Goal: Contribute content

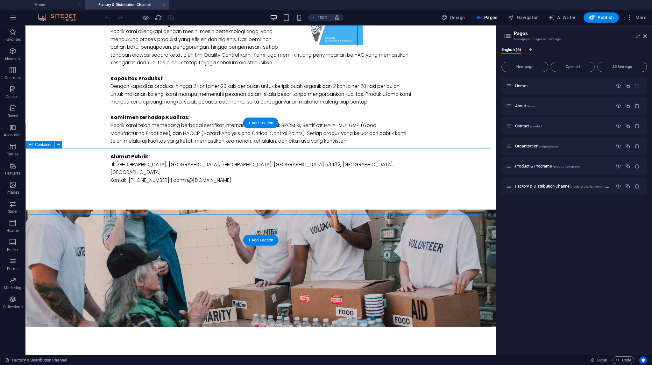
scroll to position [311, 0]
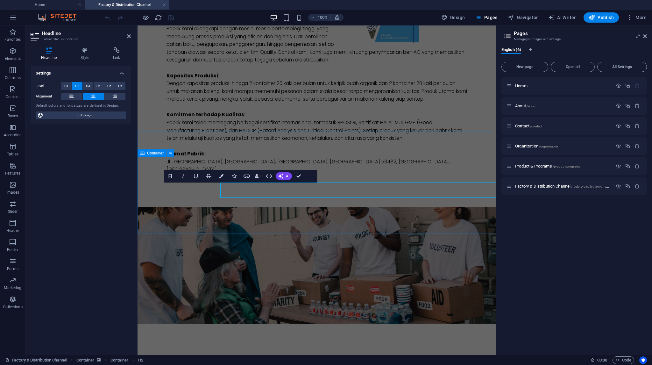
scroll to position [296, 0]
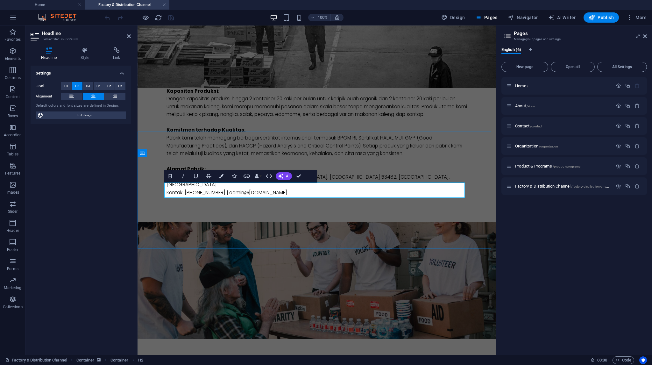
drag, startPoint x: 307, startPoint y: 189, endPoint x: 350, endPoint y: 186, distance: 42.4
drag, startPoint x: 306, startPoint y: 188, endPoint x: 379, endPoint y: 189, distance: 73.2
click at [222, 177] on icon "button" at bounding box center [221, 176] width 4 height 4
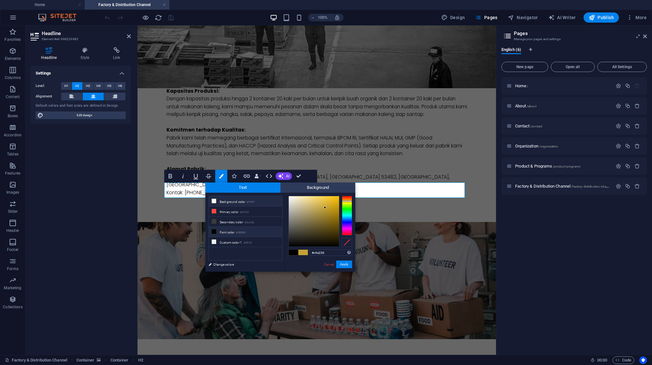
click at [223, 201] on li "Background color #ffffff" at bounding box center [245, 201] width 73 height 10
type input "#ffffff"
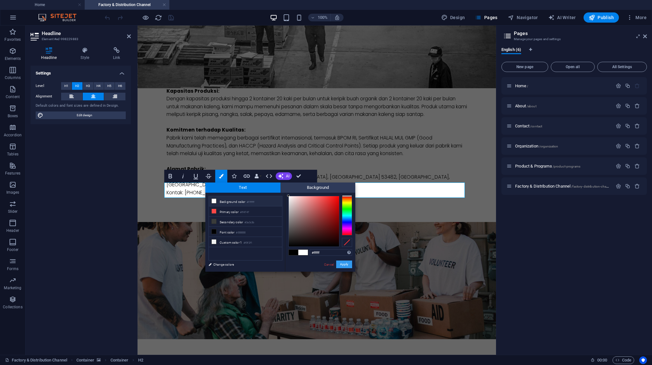
click at [345, 265] on button "Apply" at bounding box center [344, 264] width 16 height 8
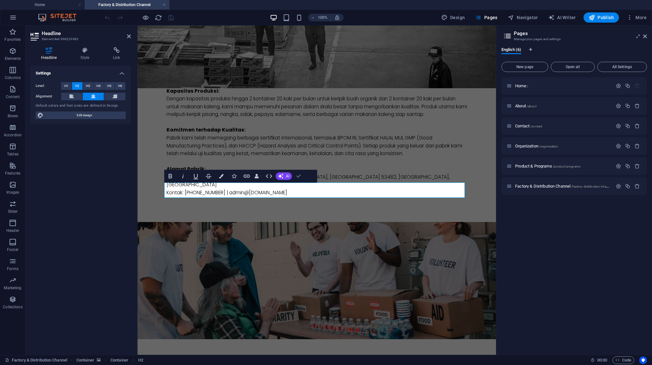
drag, startPoint x: 296, startPoint y: 177, endPoint x: 275, endPoint y: 148, distance: 36.2
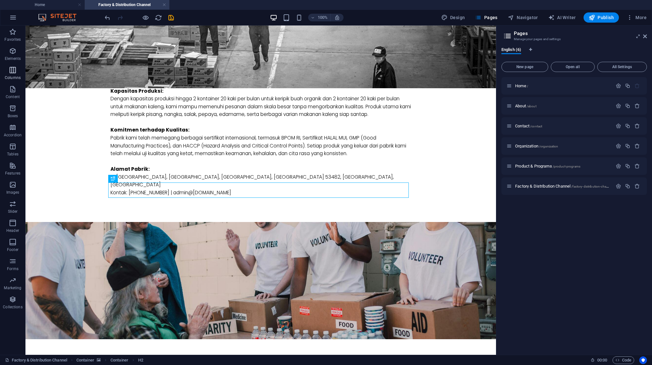
click at [12, 71] on icon "button" at bounding box center [13, 70] width 8 height 8
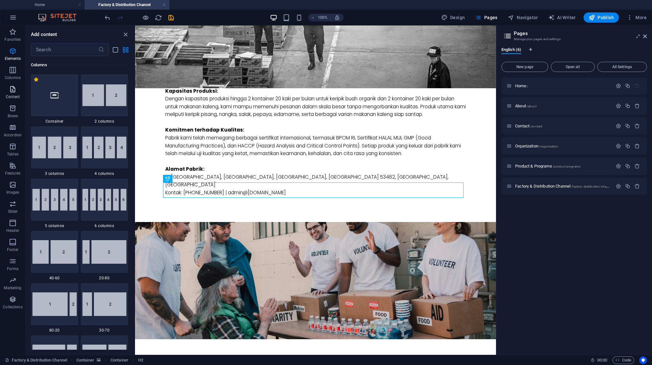
click at [14, 93] on span "Content" at bounding box center [12, 92] width 25 height 15
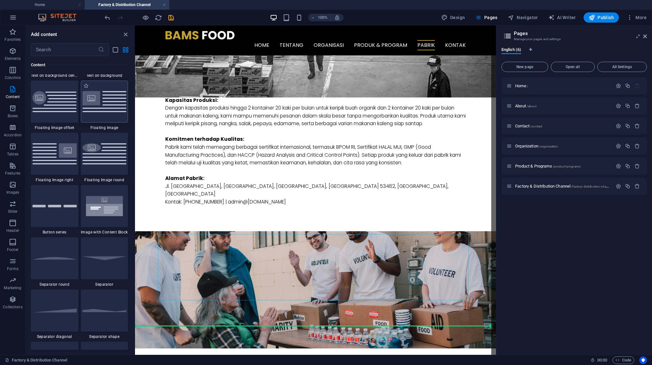
scroll to position [311, 0]
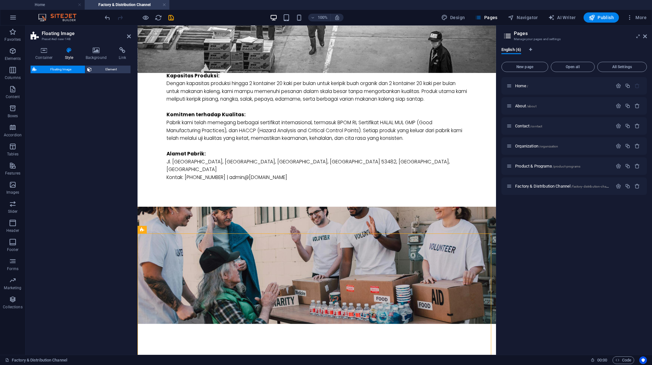
select select "%"
select select "rem"
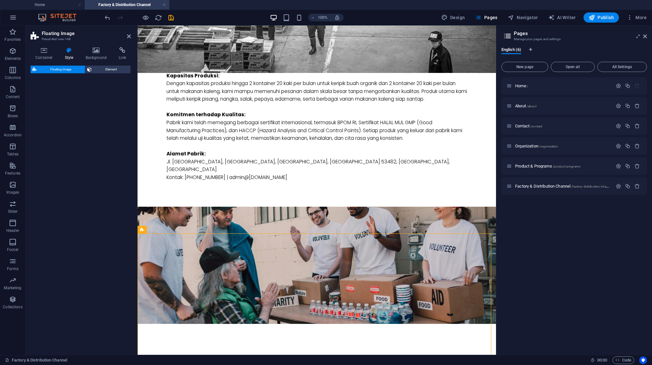
select select "preset-float-container-v3-default"
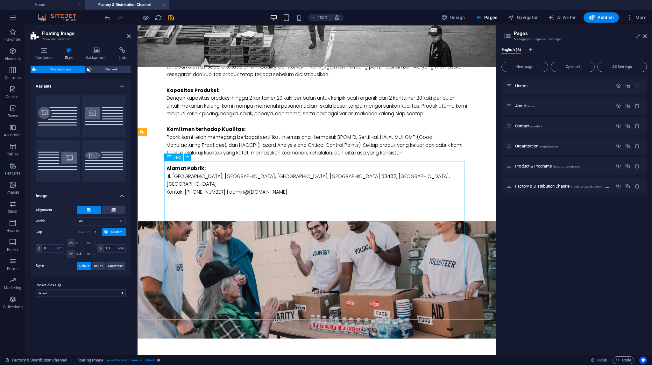
scroll to position [471, 0]
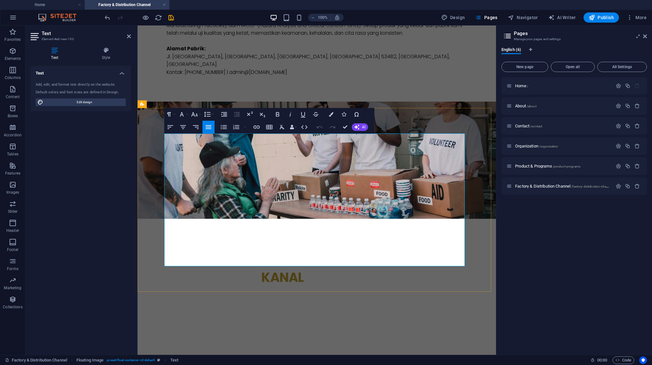
drag, startPoint x: 291, startPoint y: 138, endPoint x: 449, endPoint y: 259, distance: 198.8
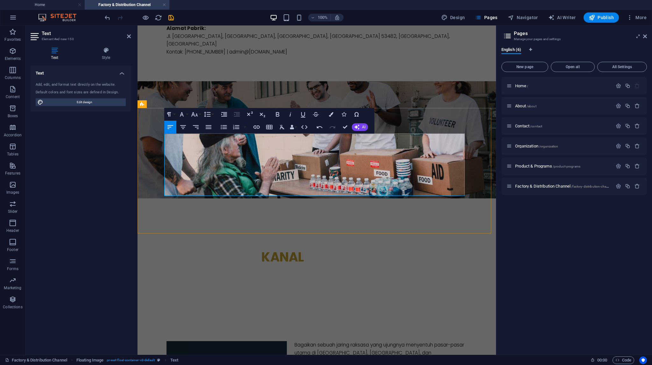
scroll to position [3973, 0]
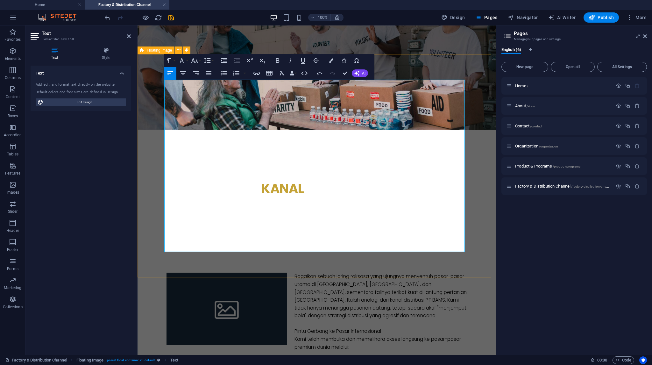
scroll to position [532, 0]
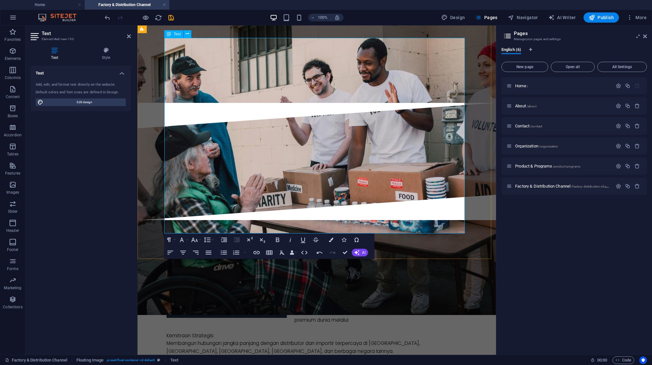
click at [401, 292] on p at bounding box center [316, 296] width 300 height 8
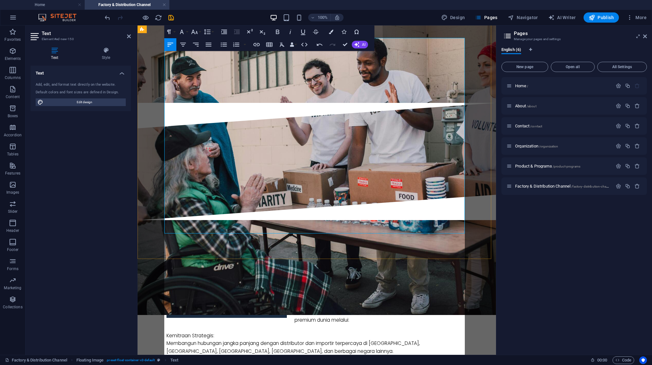
scroll to position [5649, 3]
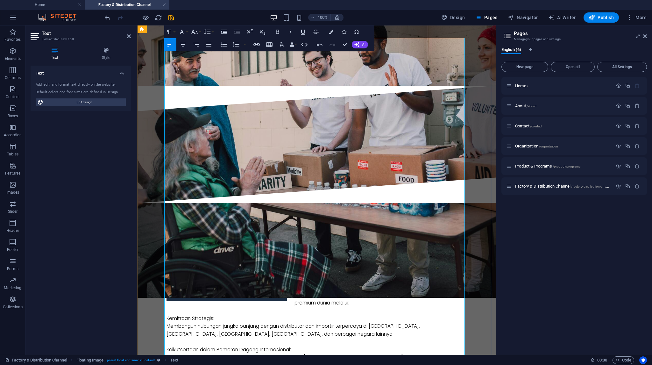
scroll to position [628, 0]
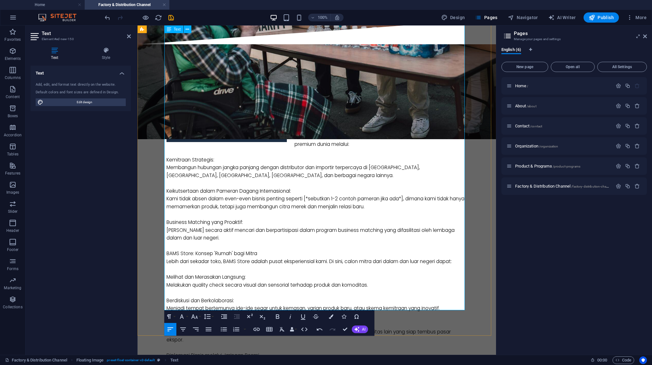
scroll to position [723, 0]
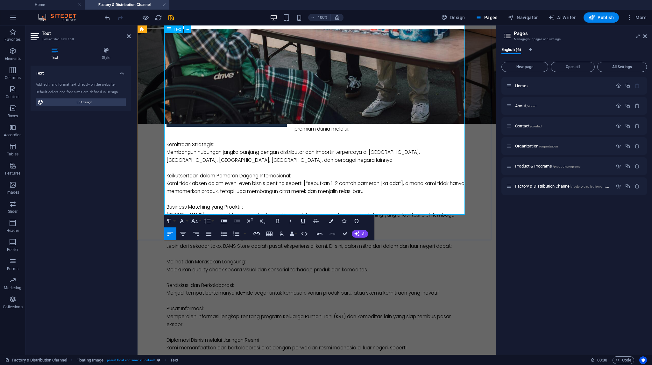
click at [265, 359] on p "Indonesia Trade Promotion Center (ITPC): Memanfaatkan jaringan dan analisis pas…" at bounding box center [316, 367] width 300 height 16
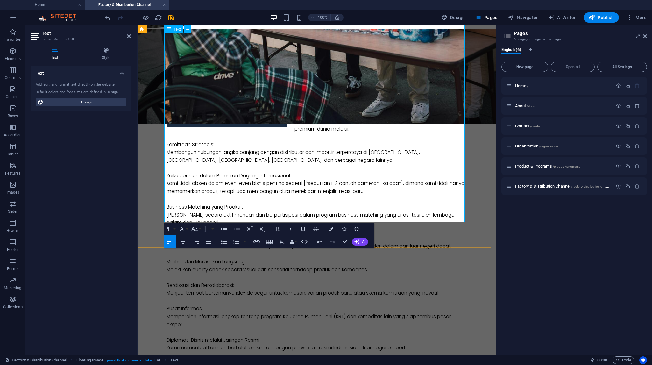
scroll to position [1524, 0]
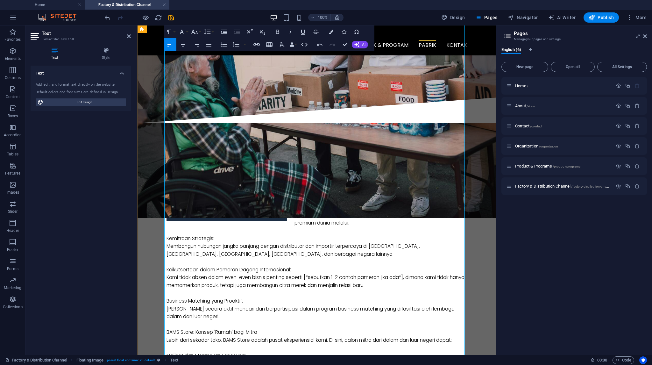
scroll to position [596, 0]
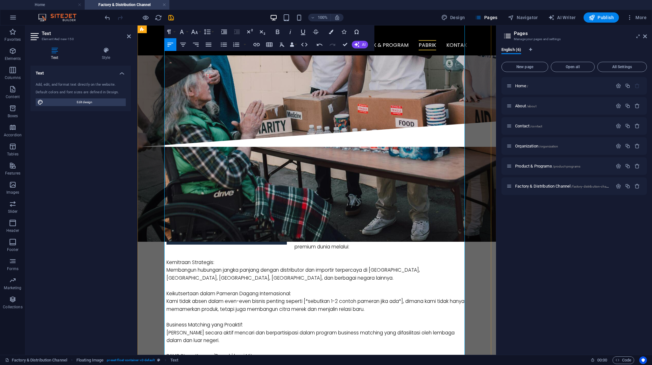
click at [208, 344] on p "​" at bounding box center [316, 348] width 300 height 8
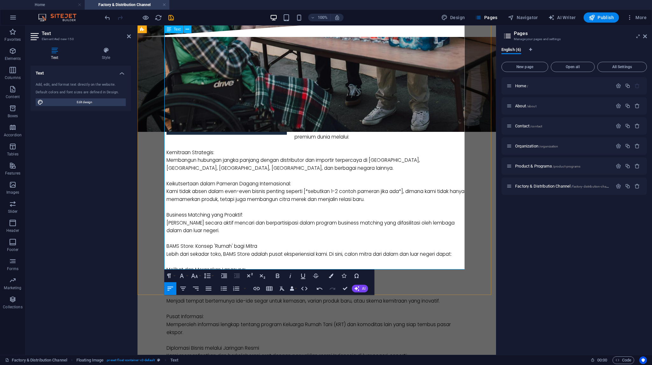
scroll to position [785, 0]
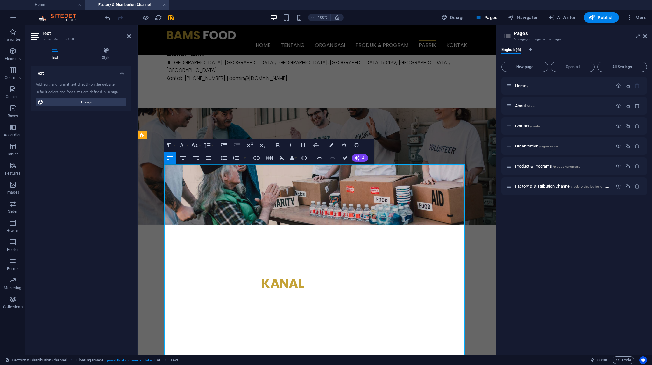
scroll to position [466, 0]
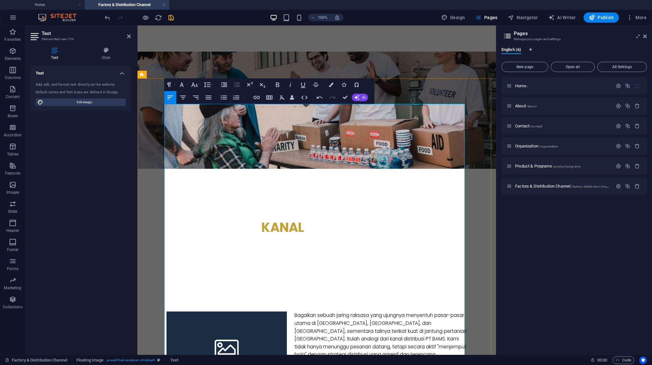
drag, startPoint x: 291, startPoint y: 164, endPoint x: 385, endPoint y: 162, distance: 93.6
click at [385, 364] on p "Pintu Gerbang ke Pasar Internasional" at bounding box center [316, 370] width 300 height 8
click at [276, 83] on icon "button" at bounding box center [277, 84] width 3 height 4
click at [341, 358] on p at bounding box center [316, 362] width 300 height 8
drag, startPoint x: 220, startPoint y: 192, endPoint x: 163, endPoint y: 192, distance: 57.6
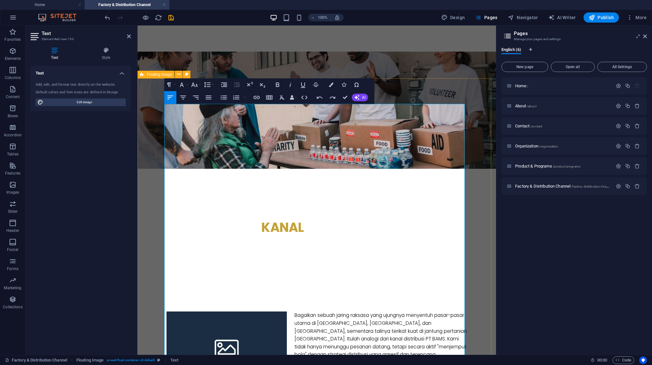
click at [276, 83] on icon "button" at bounding box center [278, 85] width 8 height 8
drag, startPoint x: 296, startPoint y: 223, endPoint x: 162, endPoint y: 224, distance: 134.6
click at [274, 86] on icon "button" at bounding box center [278, 85] width 8 height 8
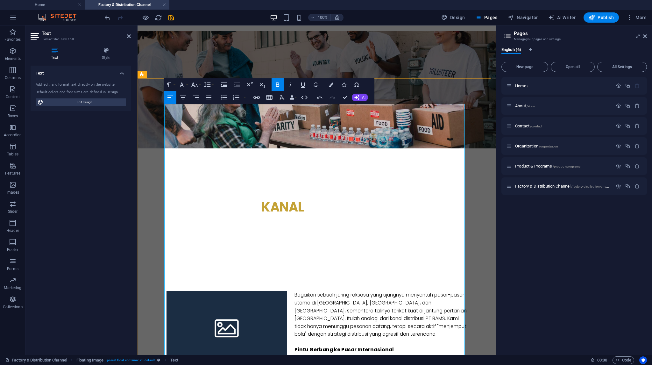
scroll to position [562, 0]
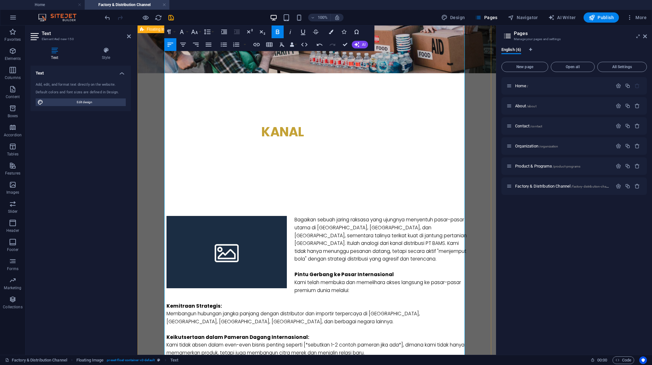
drag, startPoint x: 255, startPoint y: 162, endPoint x: 159, endPoint y: 162, distance: 96.1
click at [277, 33] on icon "button" at bounding box center [278, 32] width 8 height 8
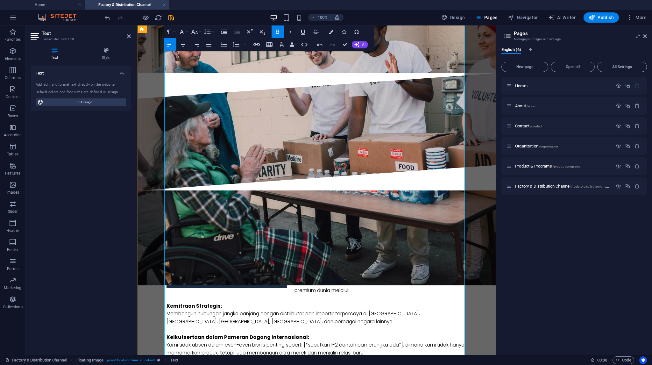
drag, startPoint x: 262, startPoint y: 191, endPoint x: 158, endPoint y: 191, distance: 104.7
click at [278, 35] on icon "button" at bounding box center [278, 32] width 8 height 8
drag, startPoint x: 256, startPoint y: 214, endPoint x: 162, endPoint y: 214, distance: 94.2
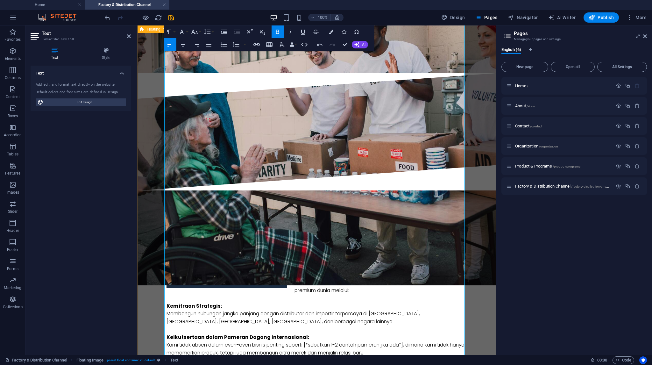
click at [222, 33] on icon "button" at bounding box center [224, 32] width 6 height 4
click at [224, 33] on icon "button" at bounding box center [224, 32] width 6 height 4
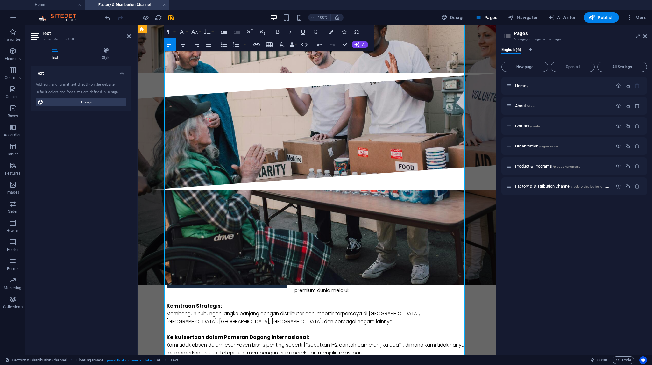
click at [227, 34] on icon "button" at bounding box center [224, 32] width 8 height 8
click at [224, 34] on icon "button" at bounding box center [224, 32] width 8 height 8
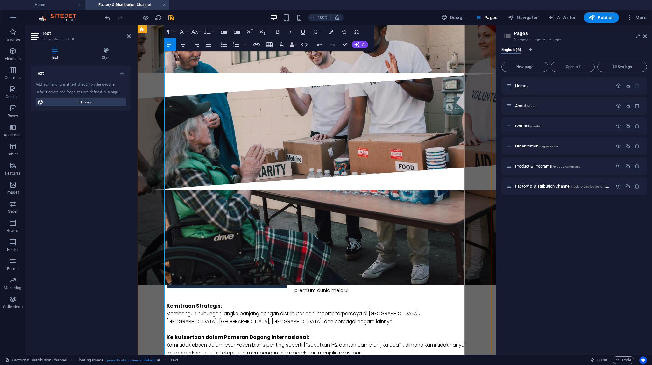
click at [226, 36] on button "Increase Indent" at bounding box center [224, 31] width 12 height 13
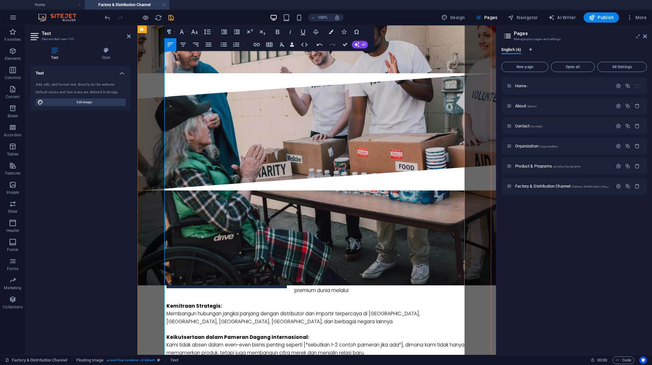
click at [225, 35] on icon "button" at bounding box center [224, 32] width 8 height 8
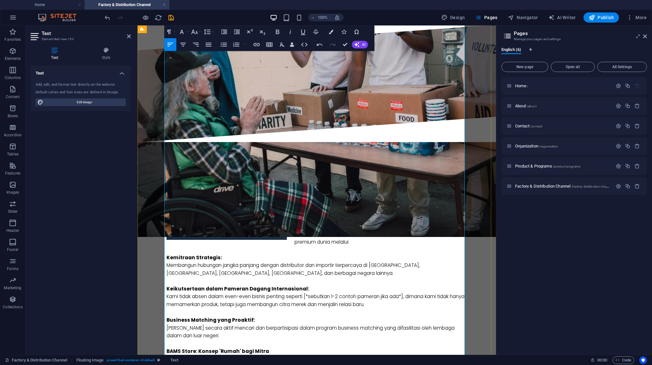
scroll to position [657, 0]
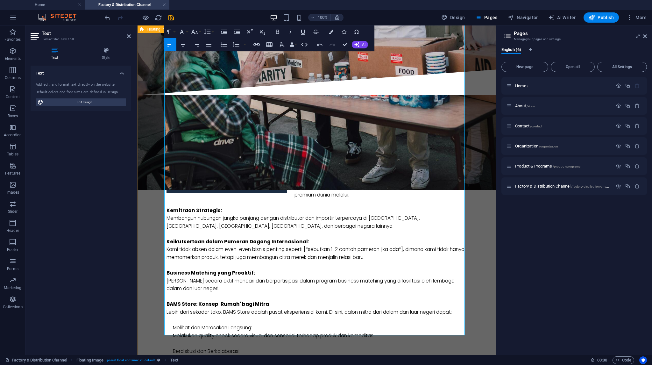
drag, startPoint x: 264, startPoint y: 197, endPoint x: 162, endPoint y: 199, distance: 101.8
click at [162, 199] on div "Bagaikan sebuah jaring raksasa yang ujungnya menyentuh pasar-pasar utama di [GE…" at bounding box center [316, 331] width 358 height 473
click at [279, 35] on icon "button" at bounding box center [278, 32] width 8 height 8
drag, startPoint x: 388, startPoint y: 230, endPoint x: 125, endPoint y: 224, distance: 263.2
click at [137, 224] on html "Skip to main content Home Tentang Organisasi Produk & Program Pabrik Kontak Men…" at bounding box center [316, 77] width 358 height 1419
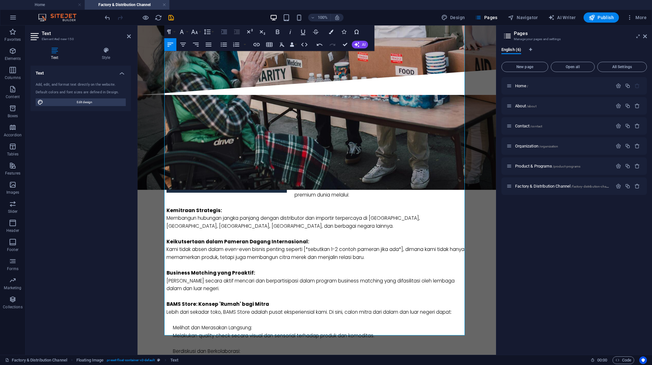
click at [220, 34] on icon "button" at bounding box center [224, 32] width 8 height 8
drag, startPoint x: 461, startPoint y: 253, endPoint x: 142, endPoint y: 243, distance: 318.9
click at [141, 244] on div "Bagaikan sebuah jaring raksasa yang ujungnya menyentuh pasar-pasar utama di [GE…" at bounding box center [316, 331] width 358 height 473
click at [227, 31] on icon "button" at bounding box center [224, 32] width 8 height 8
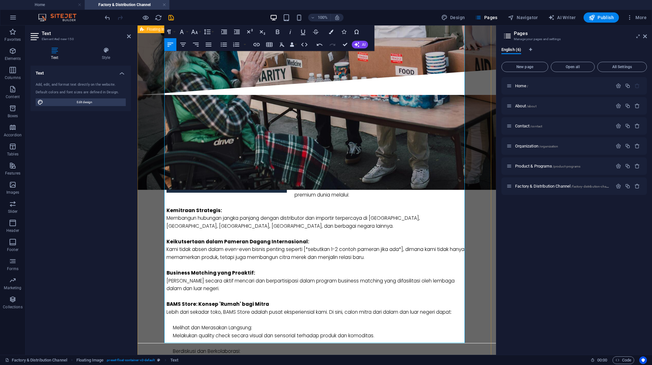
drag, startPoint x: 276, startPoint y: 275, endPoint x: 162, endPoint y: 274, distance: 113.6
click at [162, 274] on div "Bagaikan sebuah jaring raksasa yang ujungnya menyentuh pasar-pasar utama di [GE…" at bounding box center [316, 331] width 358 height 473
click at [276, 31] on icon "button" at bounding box center [277, 32] width 3 height 4
drag, startPoint x: 284, startPoint y: 326, endPoint x: 147, endPoint y: 298, distance: 139.9
click at [143, 304] on div "Bagaikan sebuah jaring raksasa yang ujungnya menyentuh pasar-pasar utama di [GE…" at bounding box center [316, 331] width 358 height 473
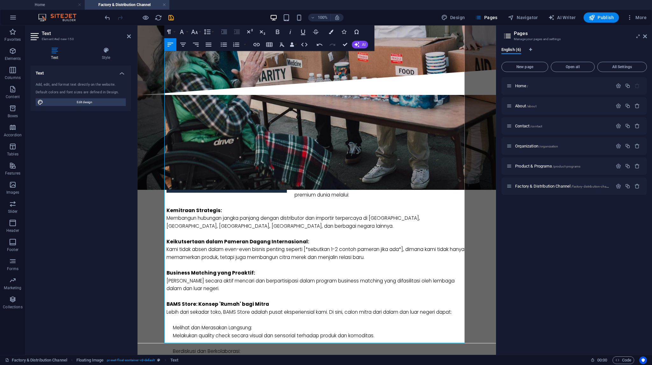
click at [221, 34] on icon "button" at bounding box center [224, 32] width 8 height 8
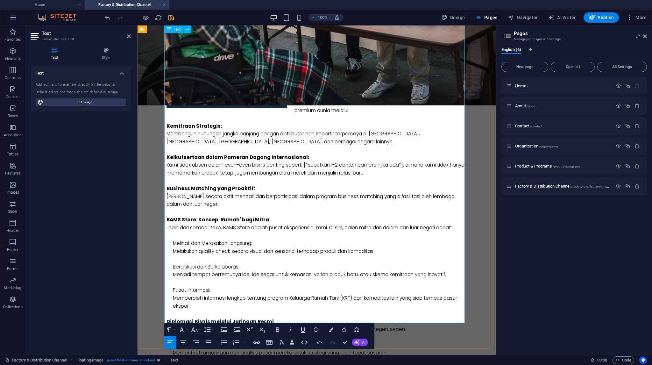
scroll to position [753, 0]
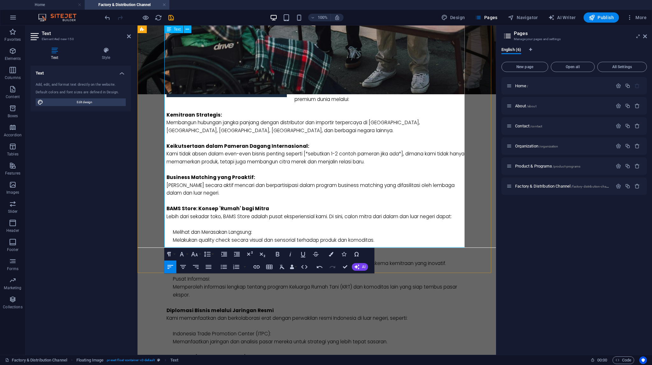
drag, startPoint x: 345, startPoint y: 266, endPoint x: 321, endPoint y: 210, distance: 60.9
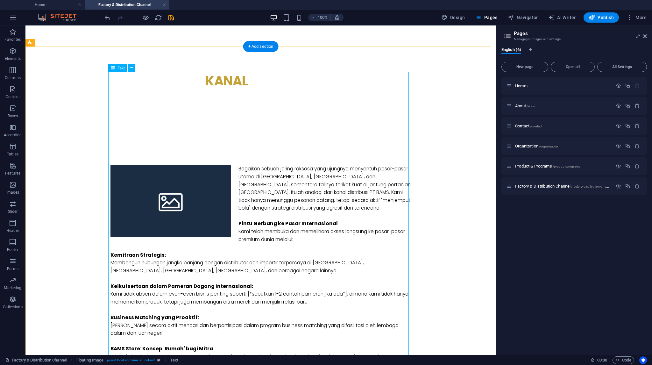
scroll to position [625, 0]
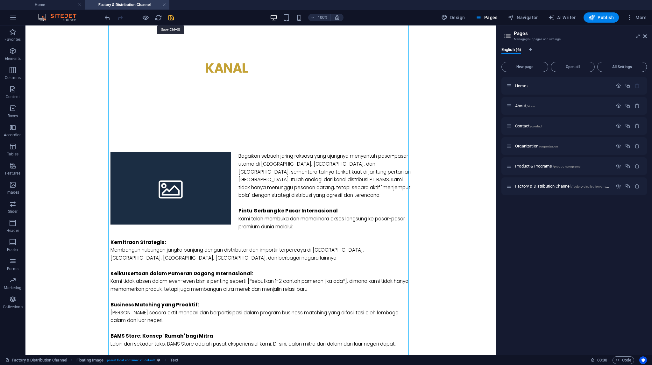
click at [171, 17] on icon "save" at bounding box center [170, 17] width 7 height 7
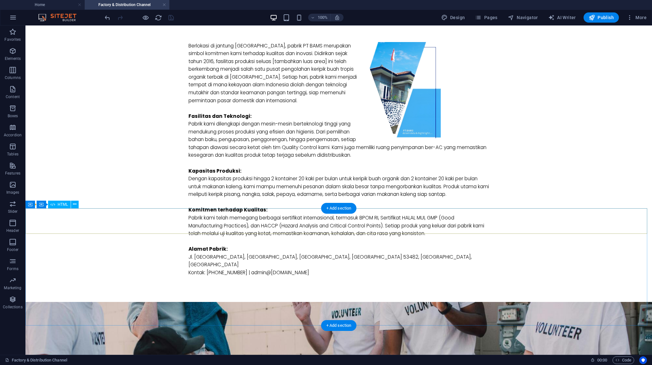
scroll to position [410, 0]
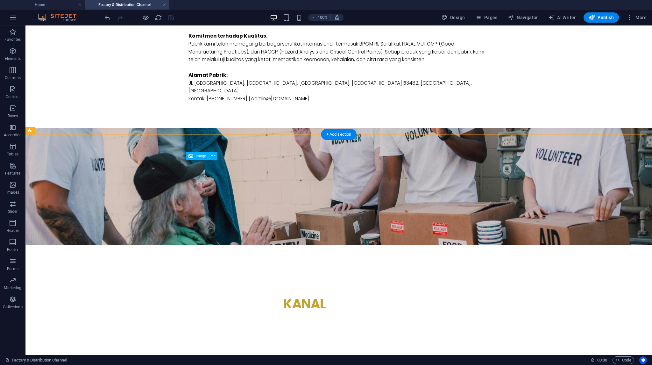
select select "%"
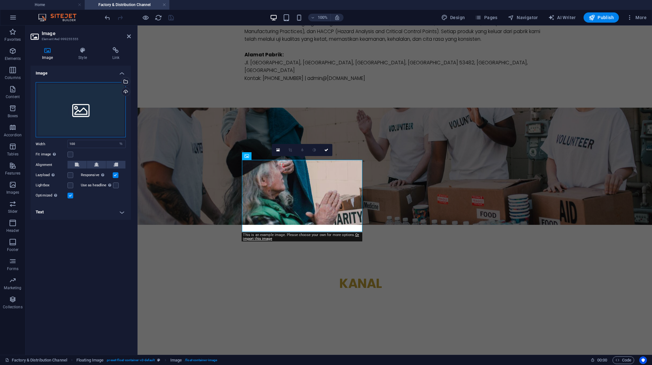
click at [108, 98] on div "Drag files here, click to choose files or select files from Files or our free s…" at bounding box center [81, 109] width 90 height 55
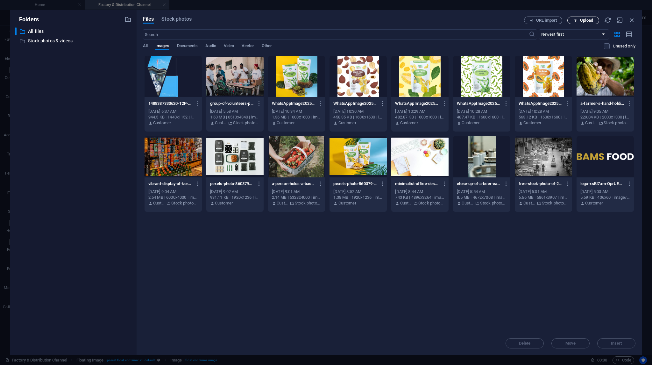
click at [576, 20] on icon "button" at bounding box center [575, 20] width 4 height 4
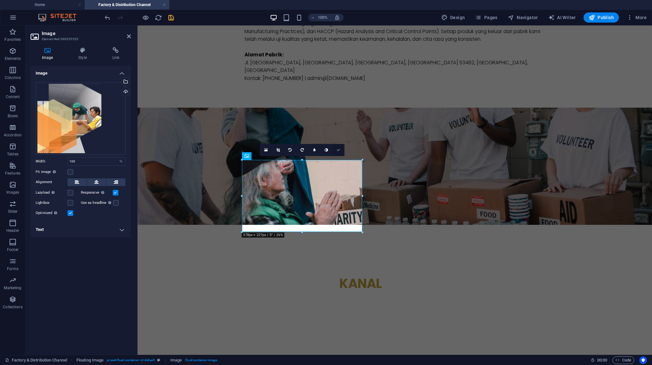
click at [340, 148] on icon at bounding box center [338, 150] width 4 height 4
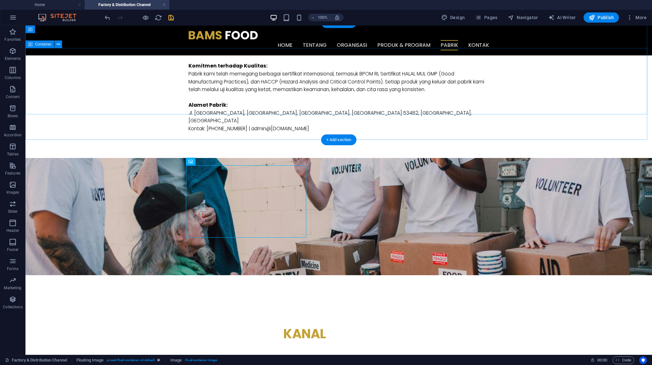
scroll to position [347, 0]
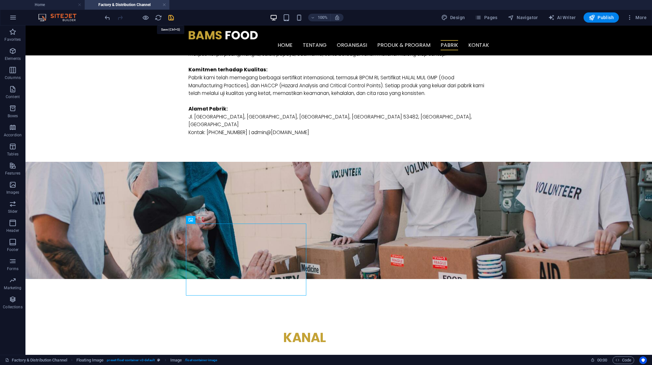
click at [168, 18] on icon "save" at bounding box center [170, 17] width 7 height 7
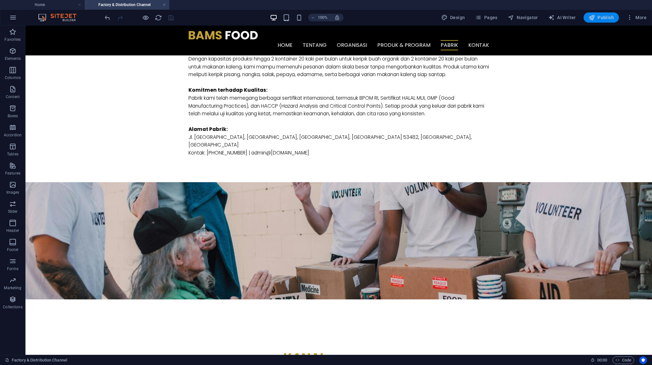
click at [603, 17] on span "Publish" at bounding box center [600, 17] width 25 height 6
